Goal: Task Accomplishment & Management: Manage account settings

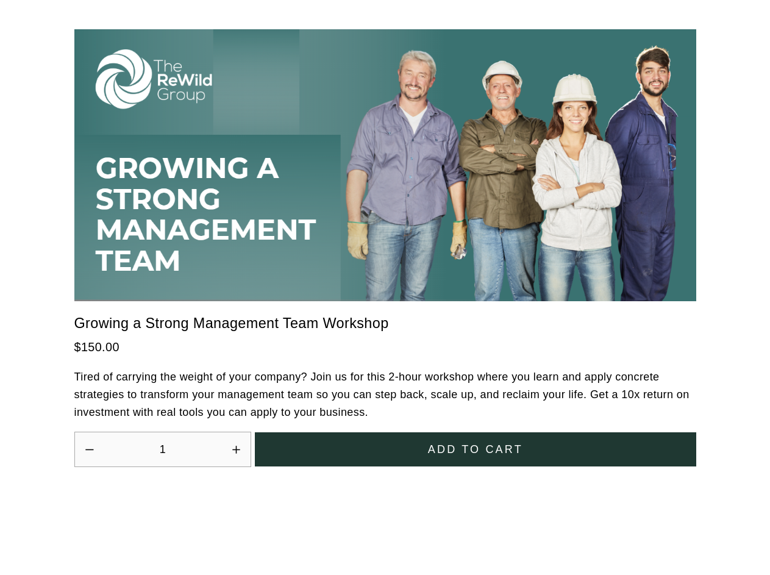
scroll to position [3372, 0]
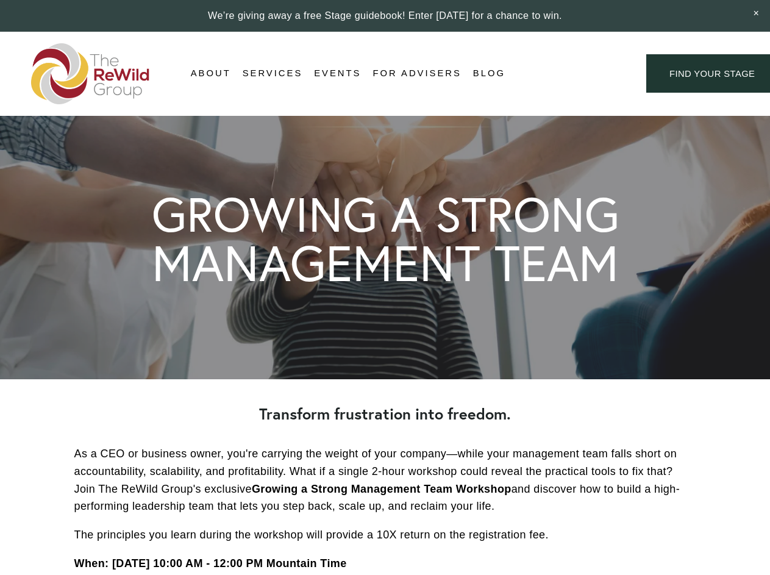
click at [575, 74] on div "Login Account" at bounding box center [576, 73] width 94 height 16
